Goal: Obtain resource: Download file/media

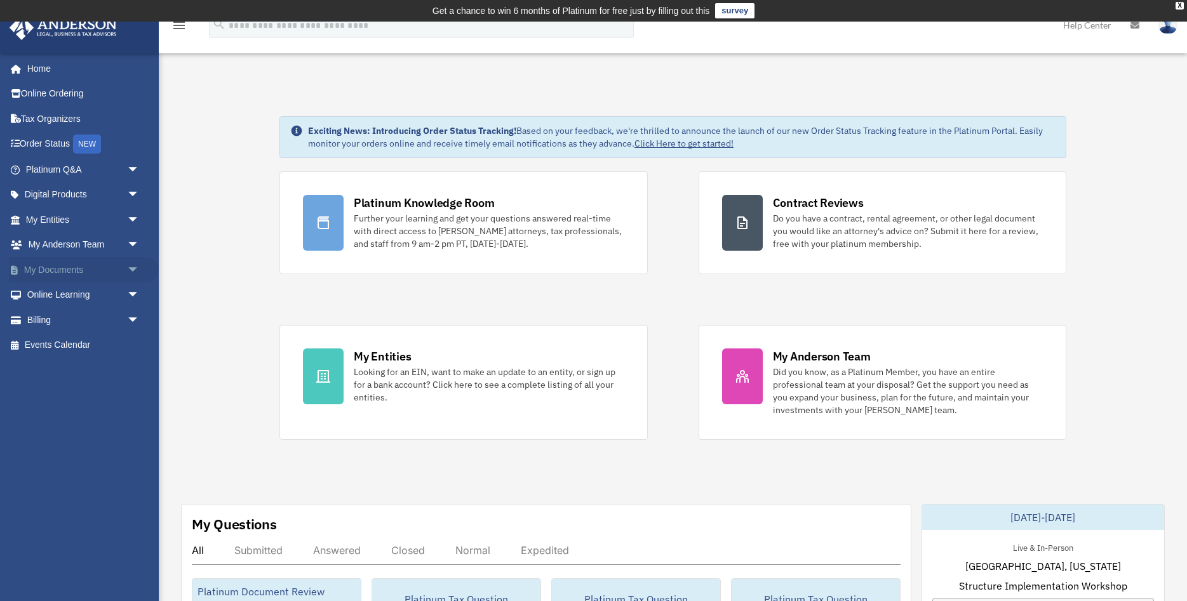
click at [121, 279] on link "My Documents arrow_drop_down" at bounding box center [84, 269] width 150 height 25
click at [133, 269] on span "arrow_drop_down" at bounding box center [139, 270] width 25 height 26
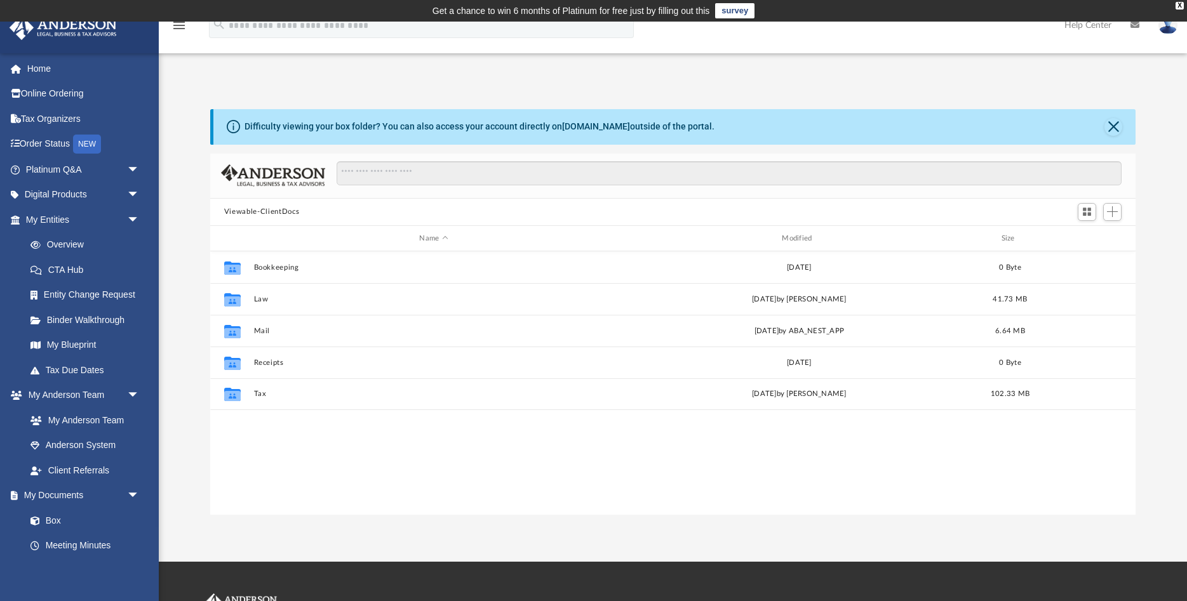
scroll to position [288, 925]
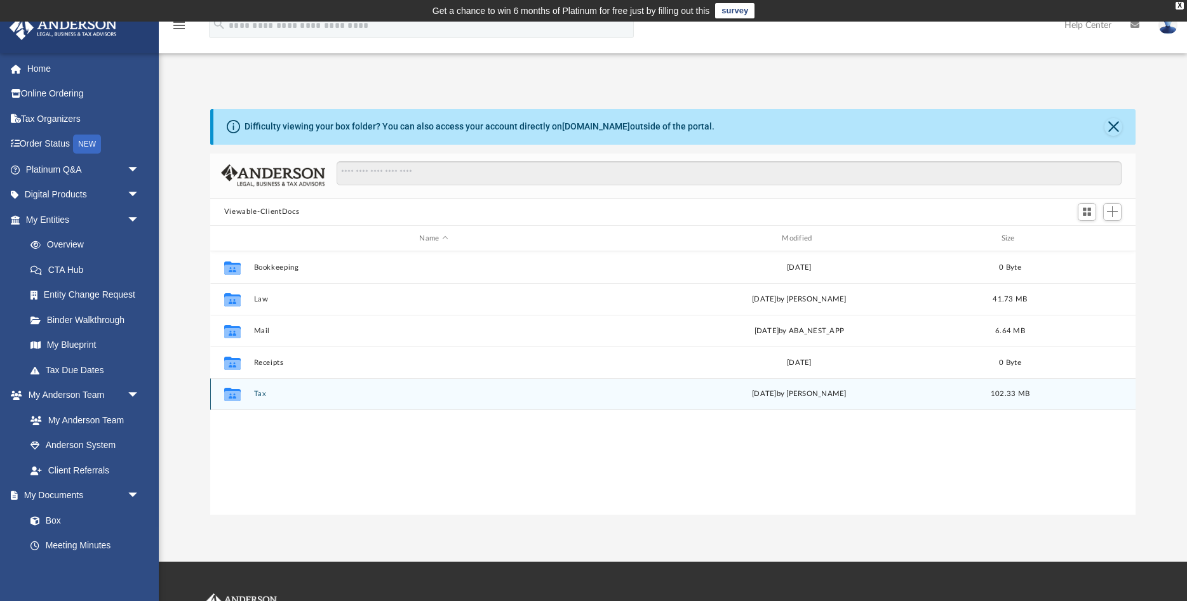
click at [262, 394] on button "Tax" at bounding box center [433, 394] width 360 height 8
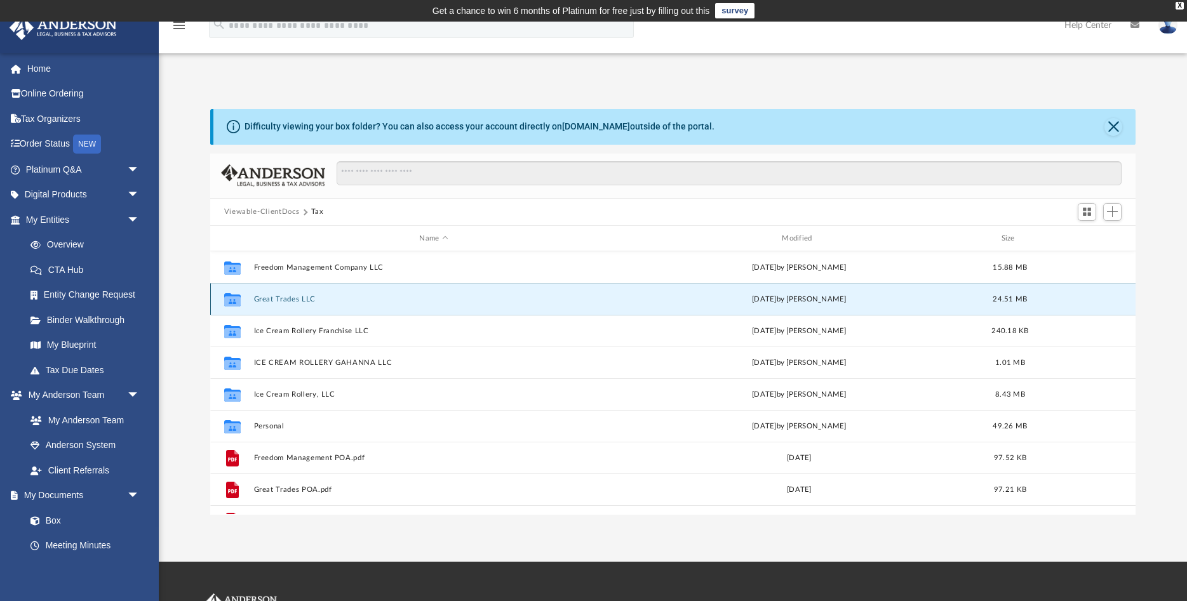
click at [272, 299] on button "Great Trades LLC" at bounding box center [433, 299] width 360 height 8
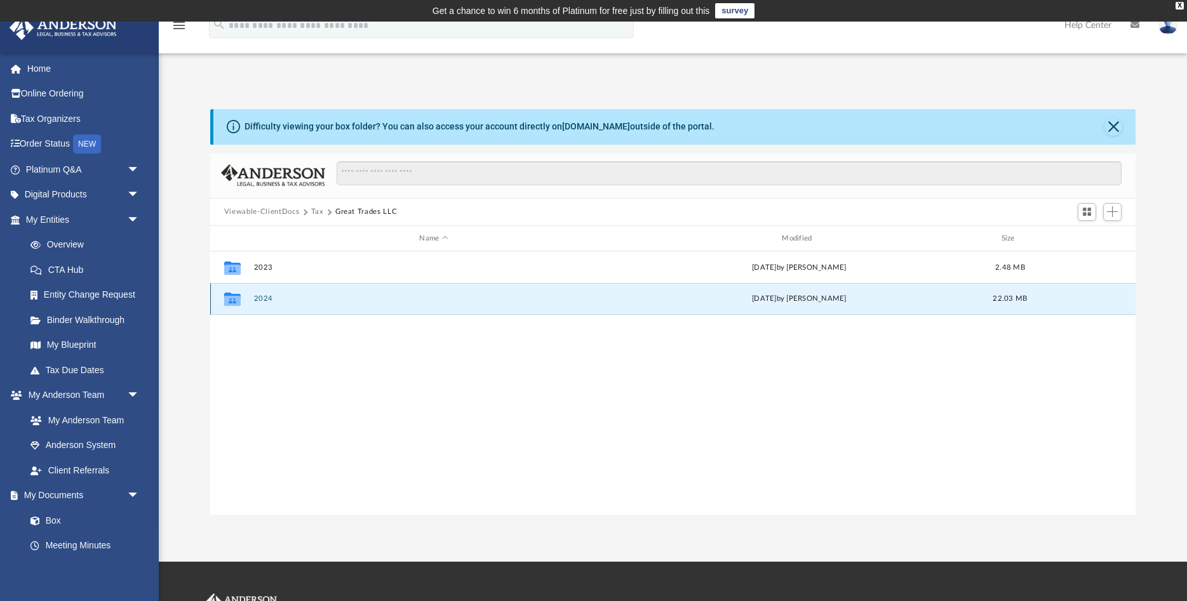
click at [262, 301] on button "2024" at bounding box center [433, 299] width 360 height 8
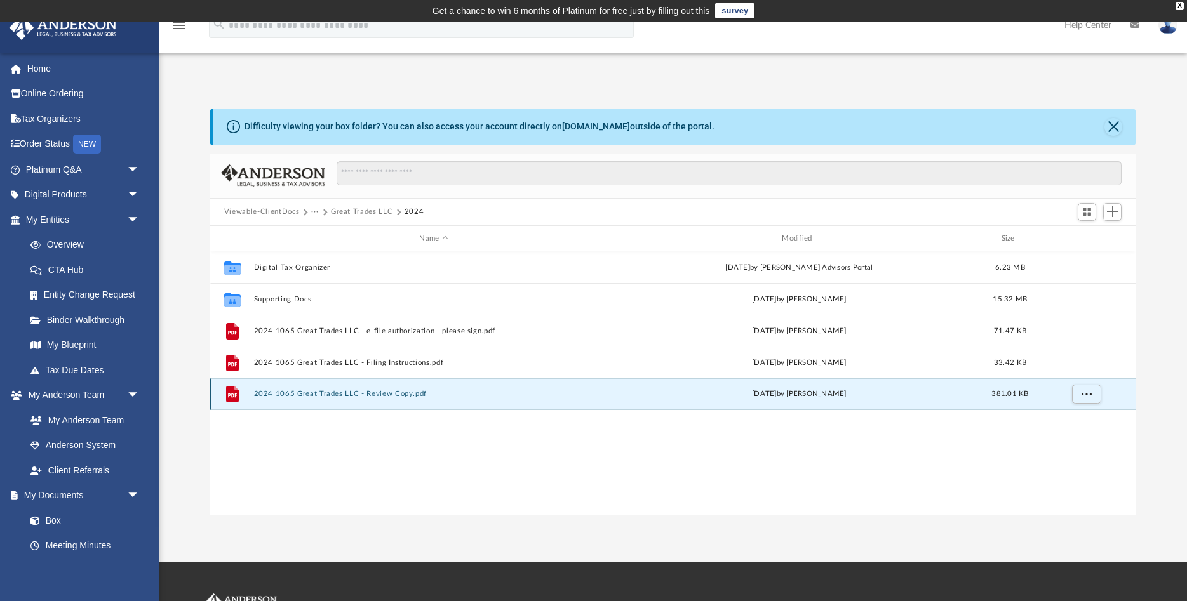
click at [396, 391] on button "2024 1065 Great Trades LLC - Review Copy.pdf" at bounding box center [433, 394] width 360 height 8
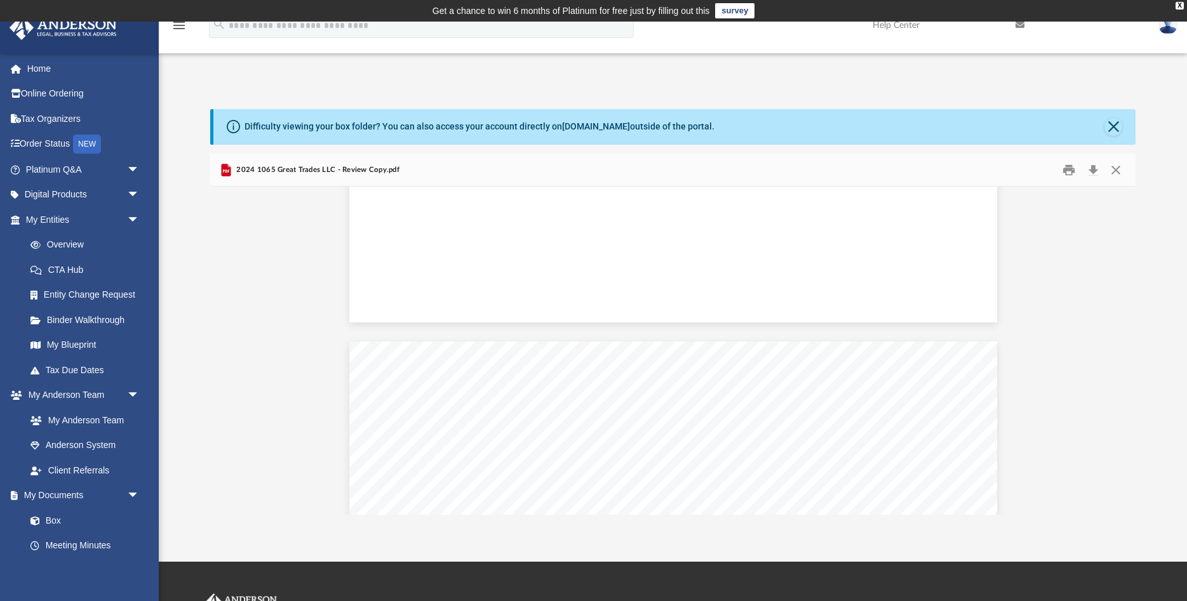
scroll to position [8835, 0]
click at [1121, 171] on button "Close" at bounding box center [1115, 170] width 23 height 20
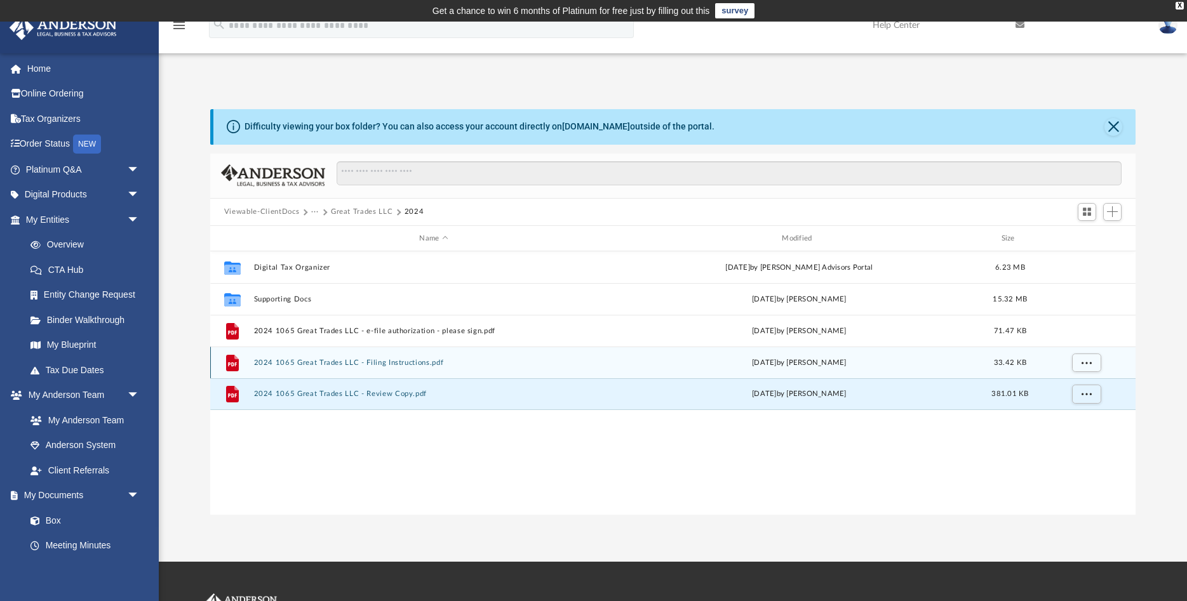
click at [347, 363] on button "2024 1065 Great Trades LLC - Filing Instructions.pdf" at bounding box center [433, 363] width 360 height 8
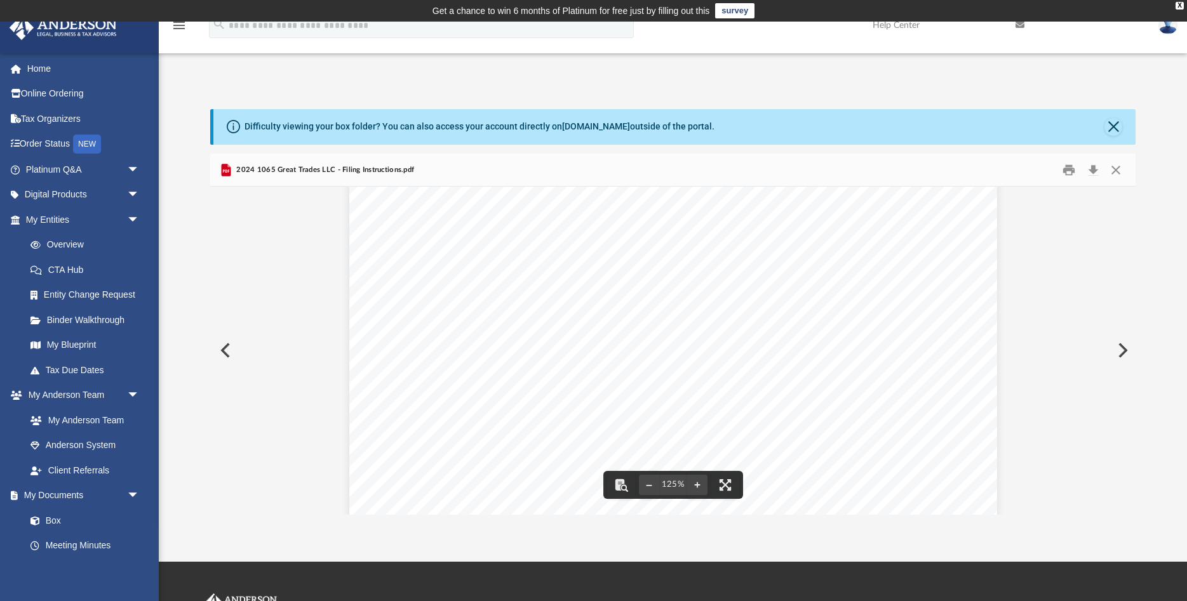
scroll to position [198, 0]
click at [1114, 173] on button "Close" at bounding box center [1115, 170] width 23 height 20
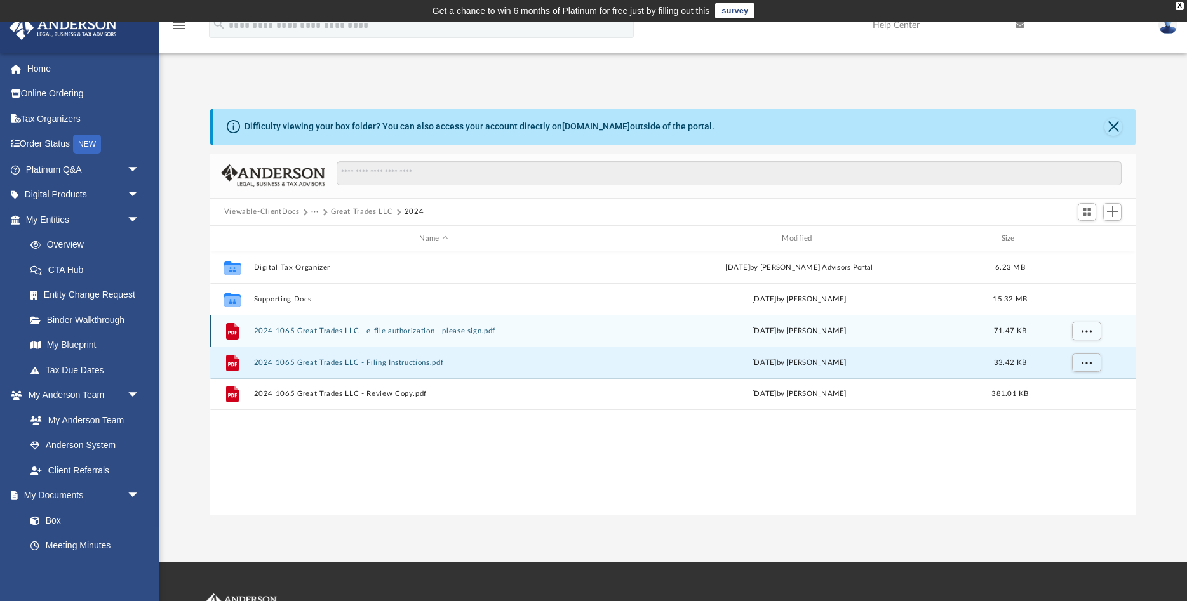
click at [334, 333] on button "2024 1065 Great Trades LLC - e-file authorization - please sign.pdf" at bounding box center [433, 331] width 360 height 8
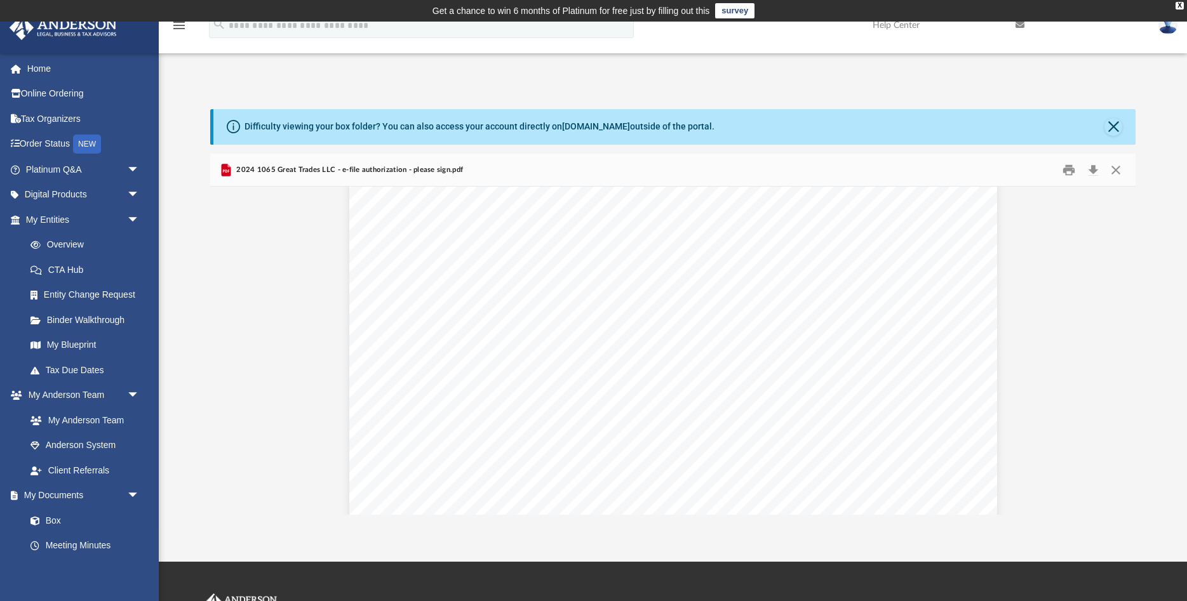
scroll to position [133, 0]
